Goal: Transaction & Acquisition: Download file/media

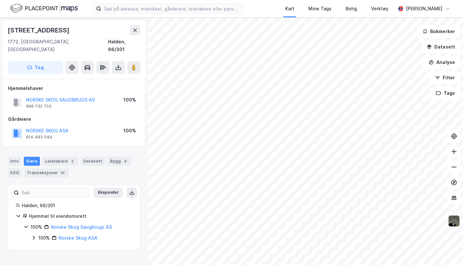
click at [131, 191] on icon at bounding box center [131, 192] width 1 height 3
click at [18, 157] on div "Info" at bounding box center [14, 161] width 13 height 9
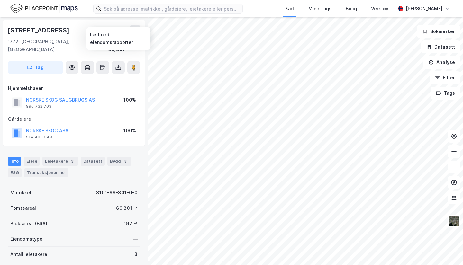
click at [118, 64] on icon at bounding box center [118, 67] width 6 height 6
click at [105, 78] on div "Last ned grunnbok" at bounding box center [86, 80] width 37 height 5
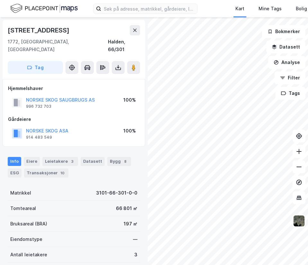
click at [133, 31] on icon at bounding box center [134, 30] width 5 height 5
